Goal: Navigation & Orientation: Find specific page/section

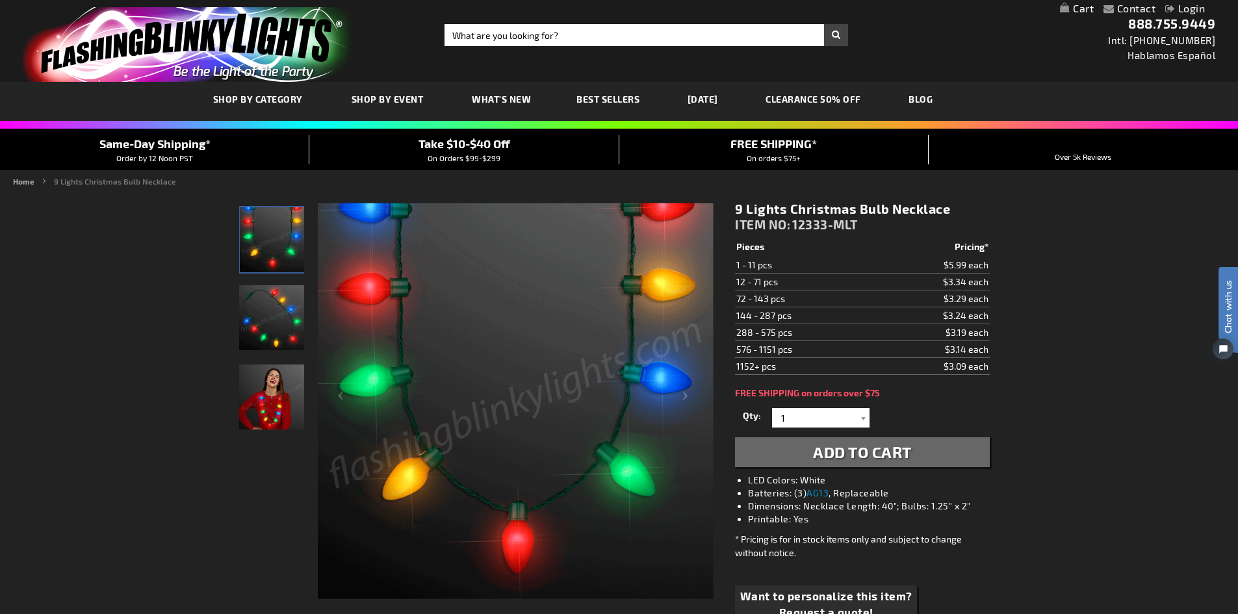
drag, startPoint x: 791, startPoint y: 207, endPoint x: 957, endPoint y: 200, distance: 165.9
click at [957, 200] on div "9 Lights Christmas Bulb Necklace ITEM NO: 12333-MLT $3.09 Pieces Pricing* 1 - 1…" at bounding box center [862, 423] width 274 height 465
copy h1 "Christmas Bulb Necklace"
click at [564, 34] on input "Search" at bounding box center [647, 35] width 404 height 22
paste input "Christmas Bulb Necklace"
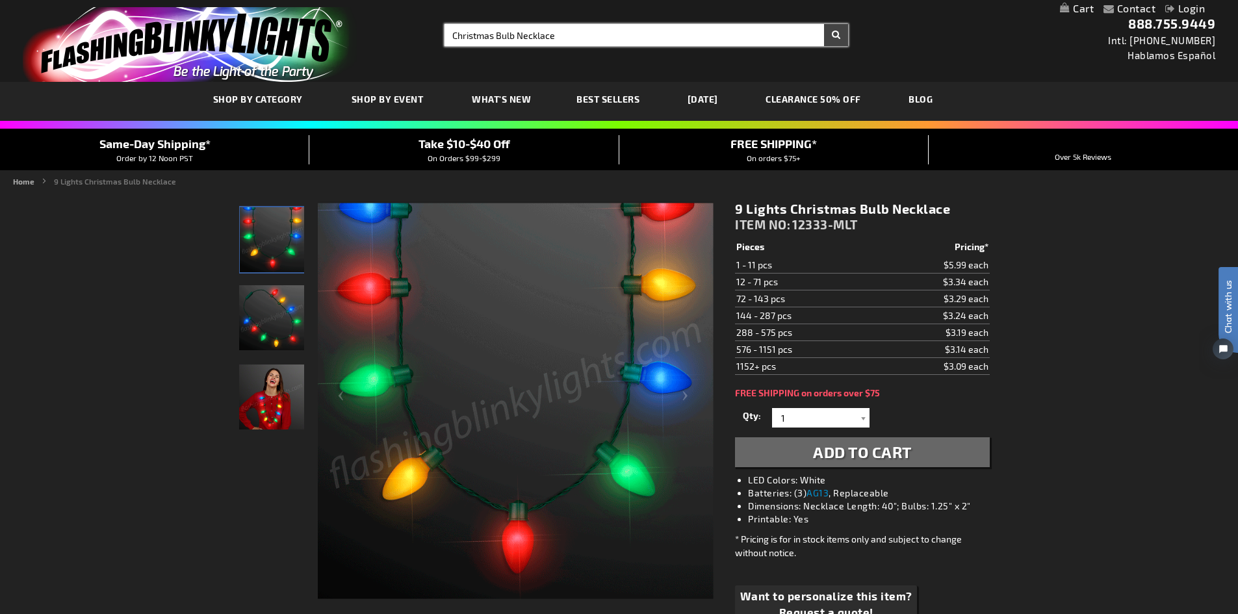
type input "Christmas Bulb Necklace"
click at [824, 24] on button "Search" at bounding box center [836, 35] width 24 height 22
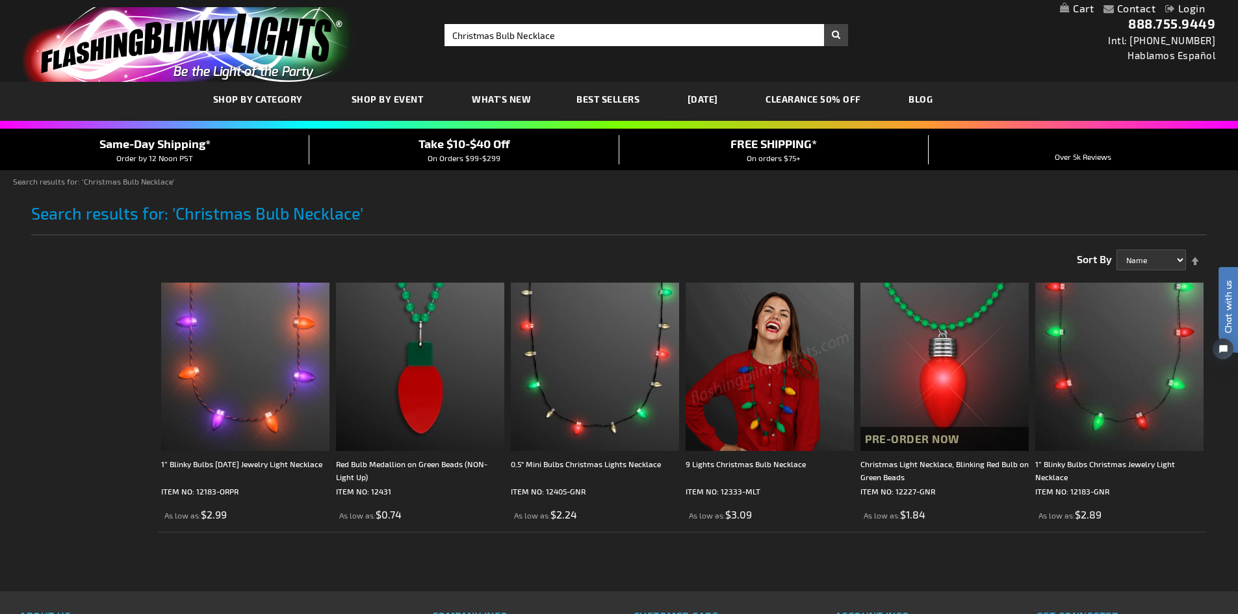
click at [787, 372] on img at bounding box center [770, 367] width 168 height 168
